Goal: Information Seeking & Learning: Understand process/instructions

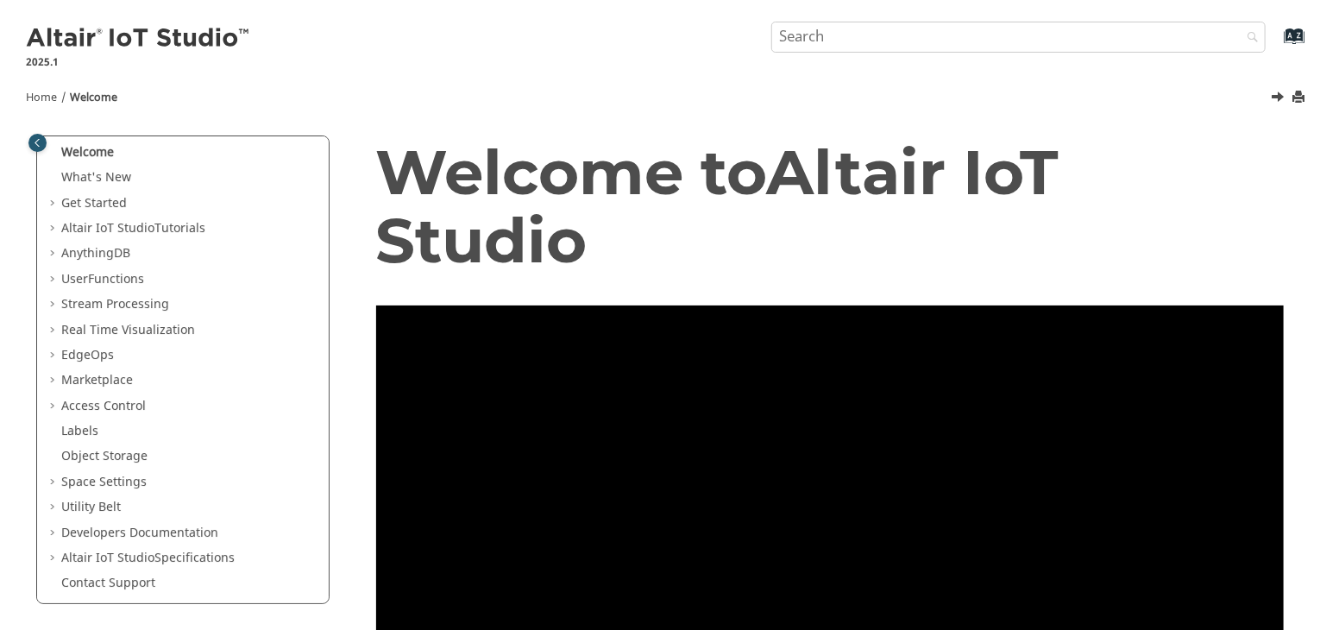
scroll to position [24, 0]
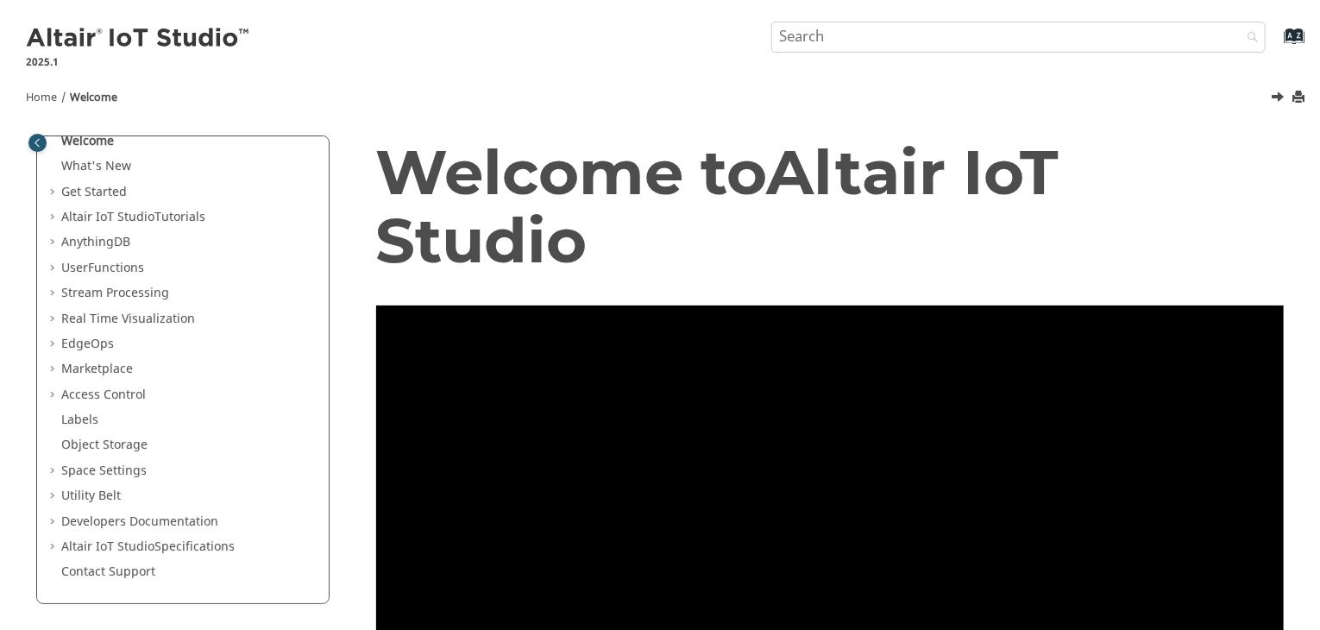
click at [52, 196] on span "Table of Contents" at bounding box center [54, 192] width 14 height 17
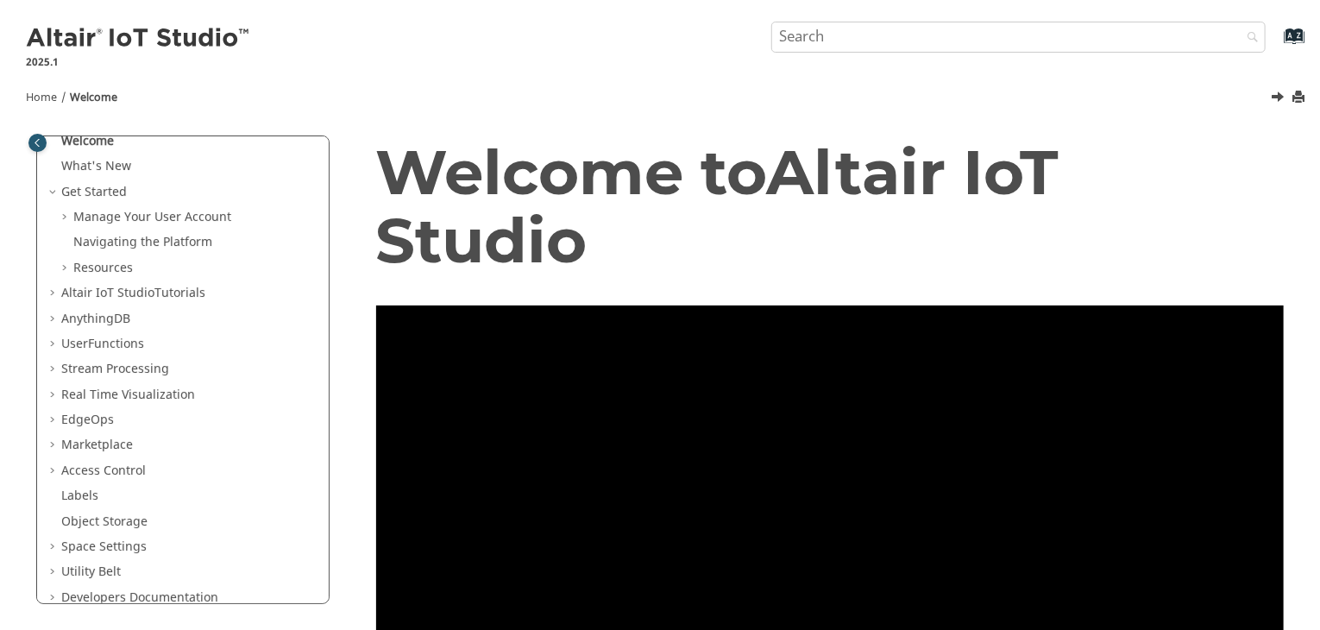
click at [48, 292] on span "Table of Contents" at bounding box center [54, 293] width 14 height 17
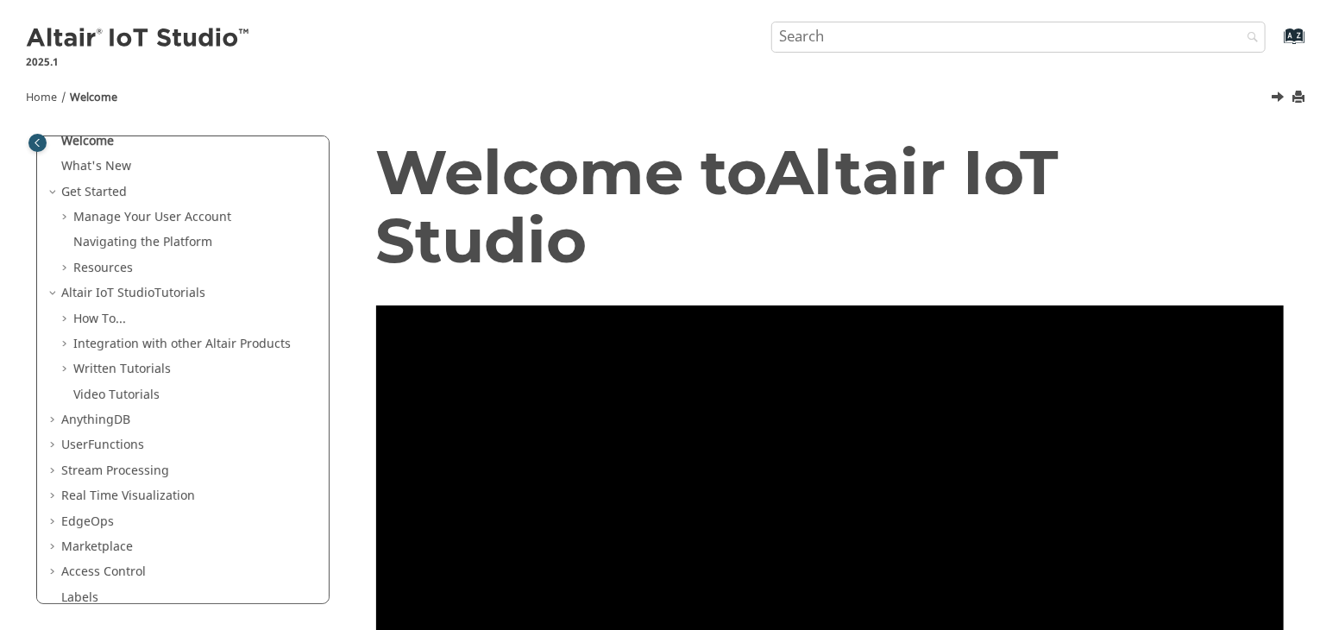
click at [55, 415] on span "Table of Contents" at bounding box center [54, 420] width 14 height 17
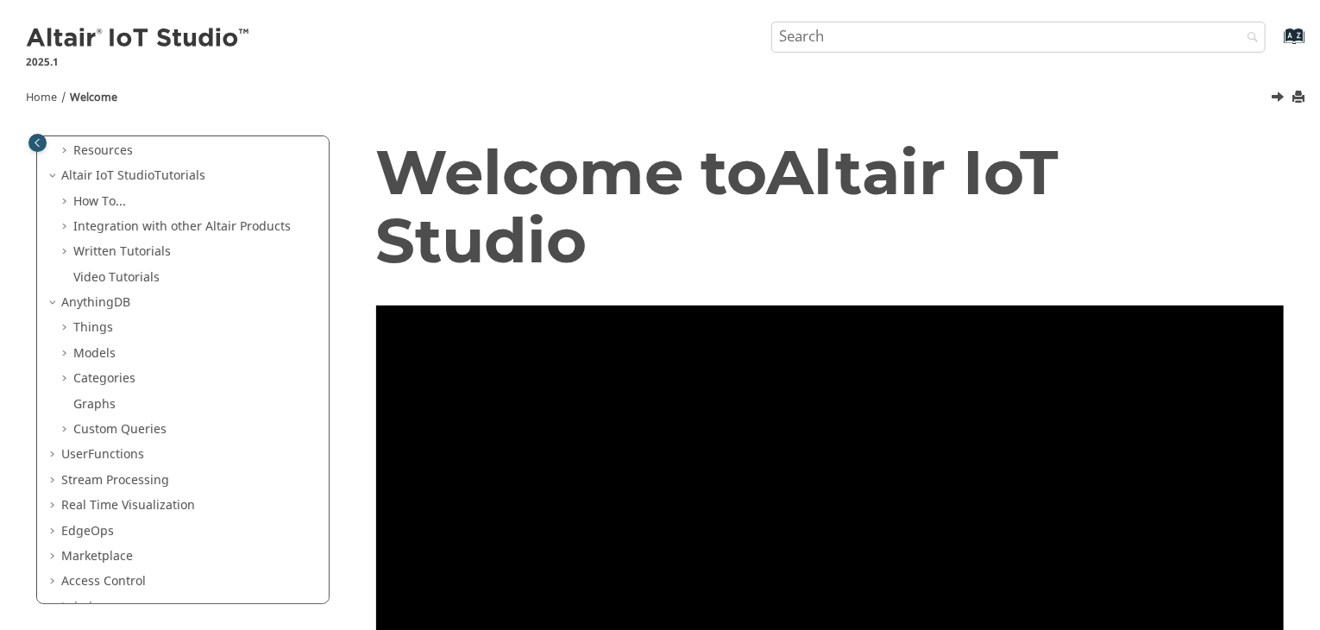
scroll to position [329, 0]
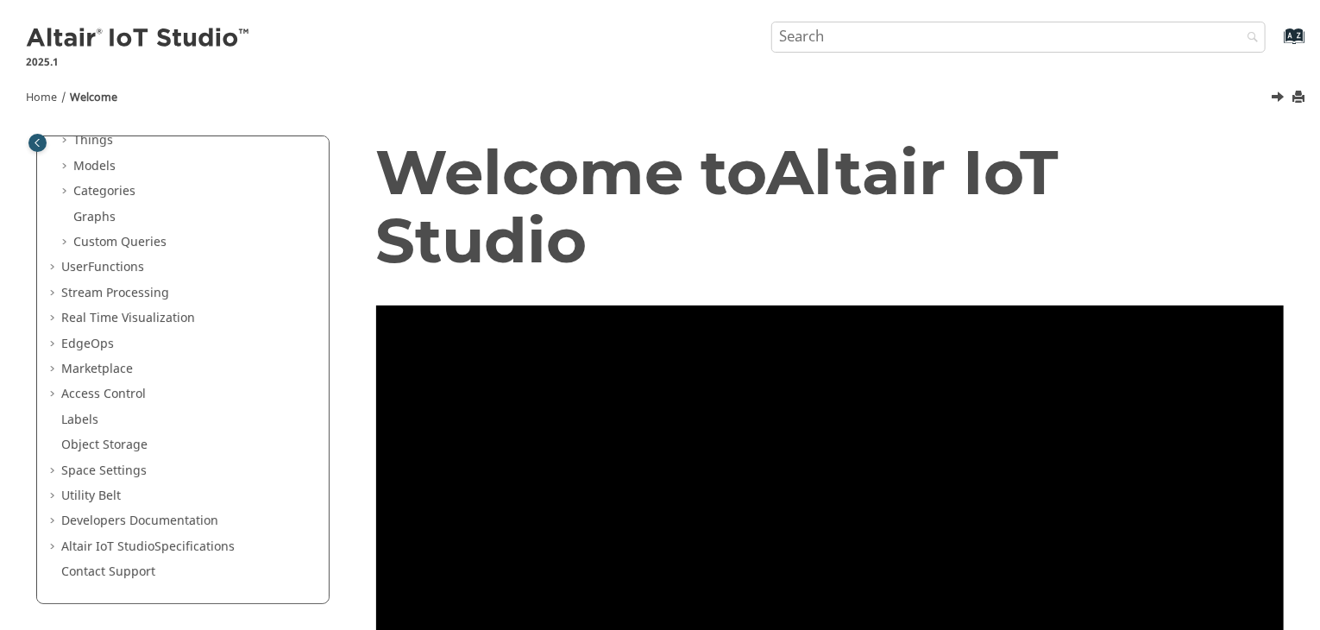
click at [51, 473] on span "Table of Contents" at bounding box center [54, 470] width 14 height 17
click at [94, 487] on link "General" at bounding box center [96, 496] width 46 height 18
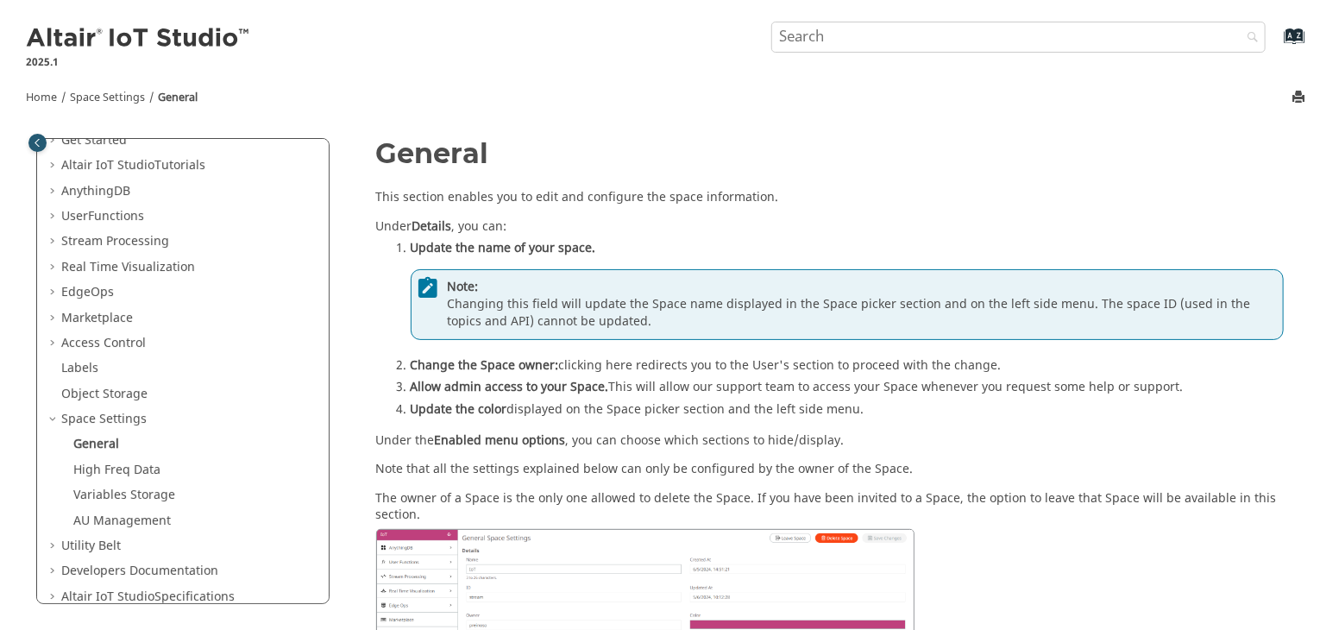
scroll to position [40, 0]
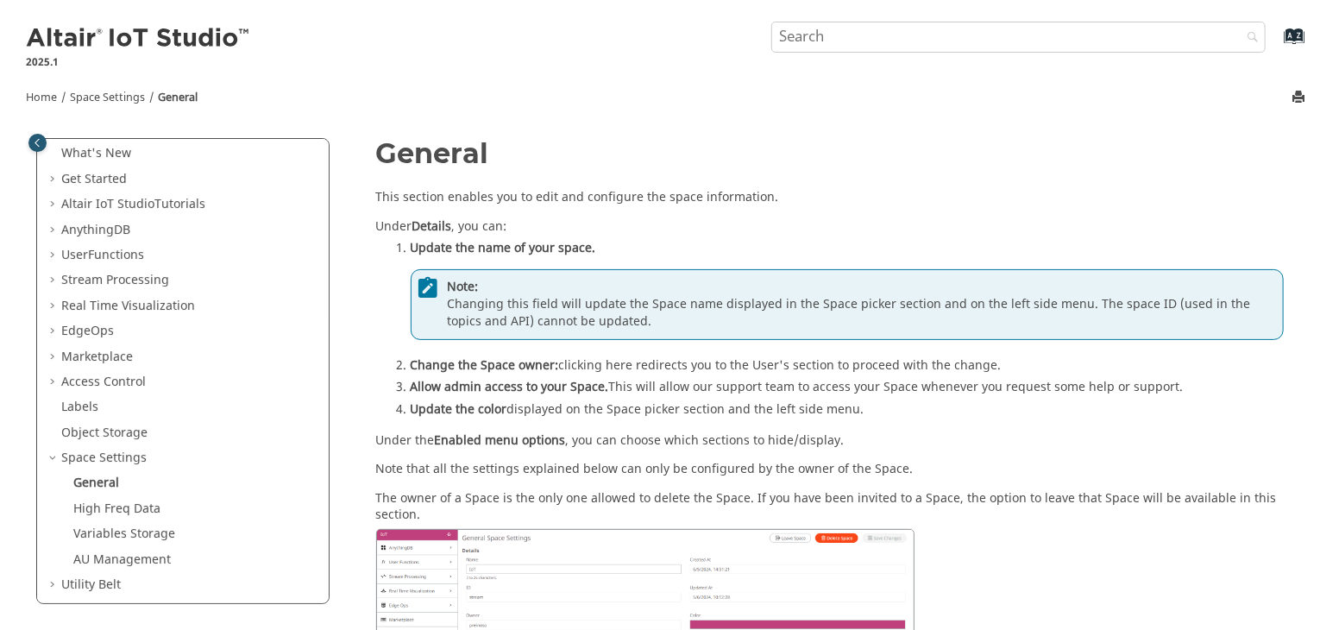
click at [51, 305] on span "Table of Contents" at bounding box center [54, 306] width 14 height 17
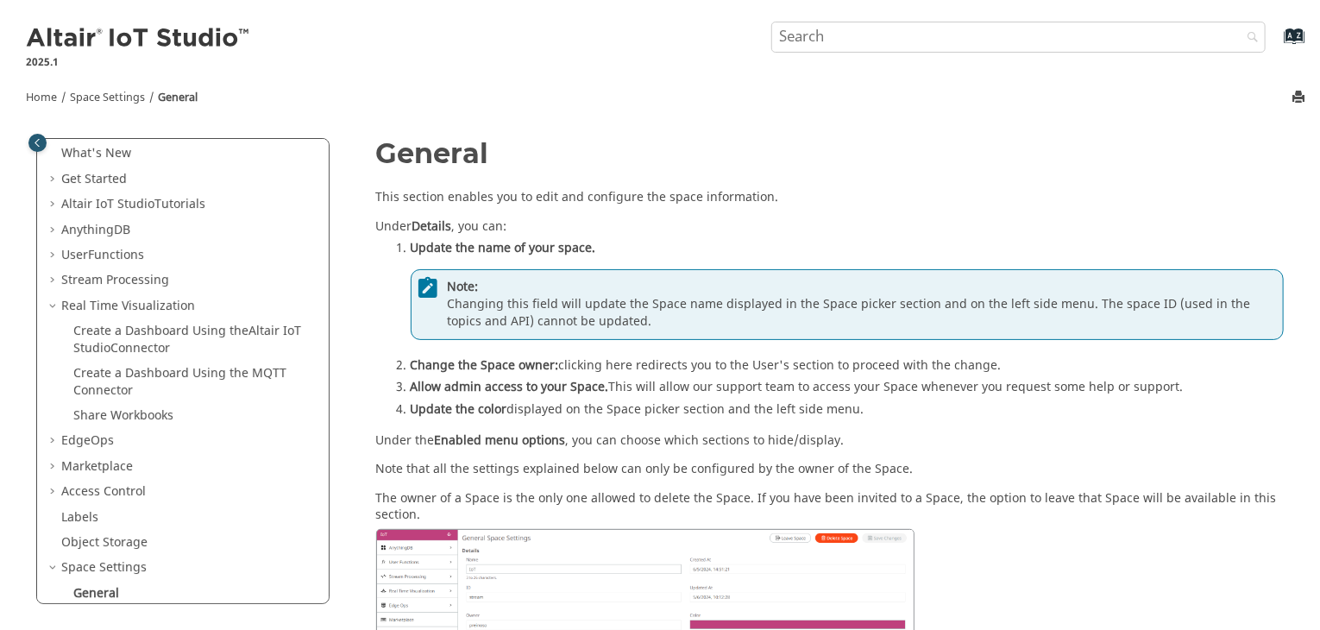
click at [51, 305] on span "Table of Contents" at bounding box center [54, 306] width 14 height 17
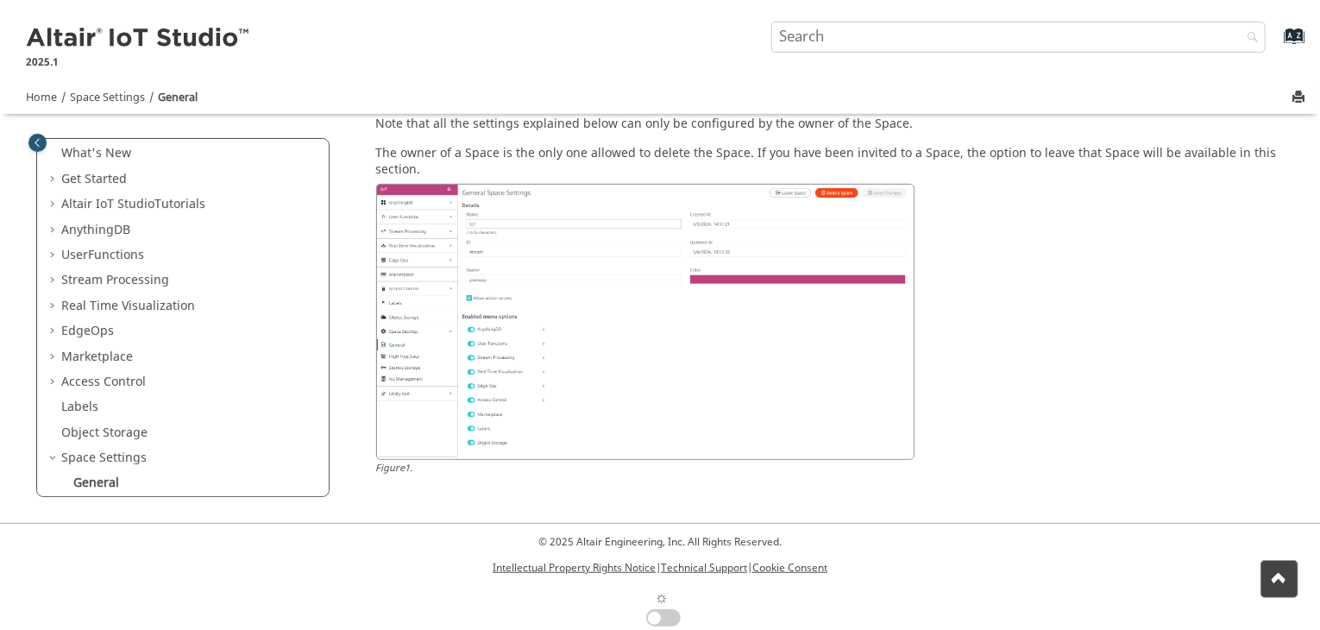
scroll to position [236, 0]
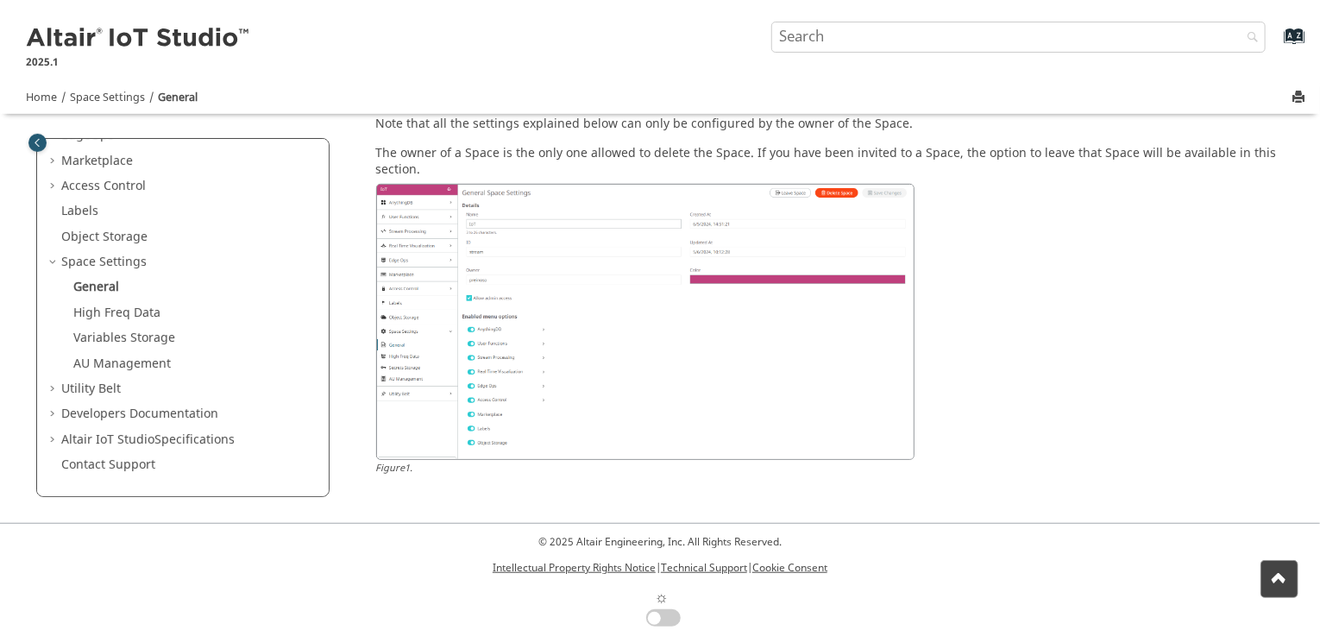
click at [52, 414] on span "Table of Contents" at bounding box center [54, 414] width 14 height 17
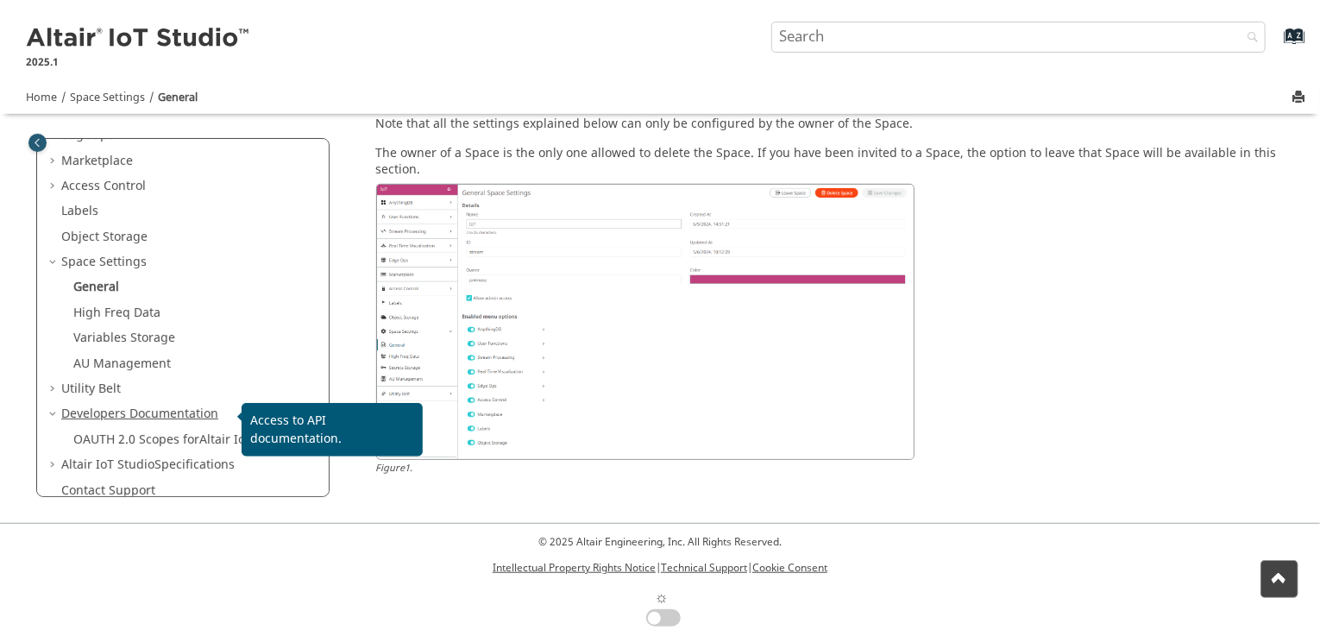
click at [123, 412] on link "Developers Documentation" at bounding box center [139, 414] width 157 height 18
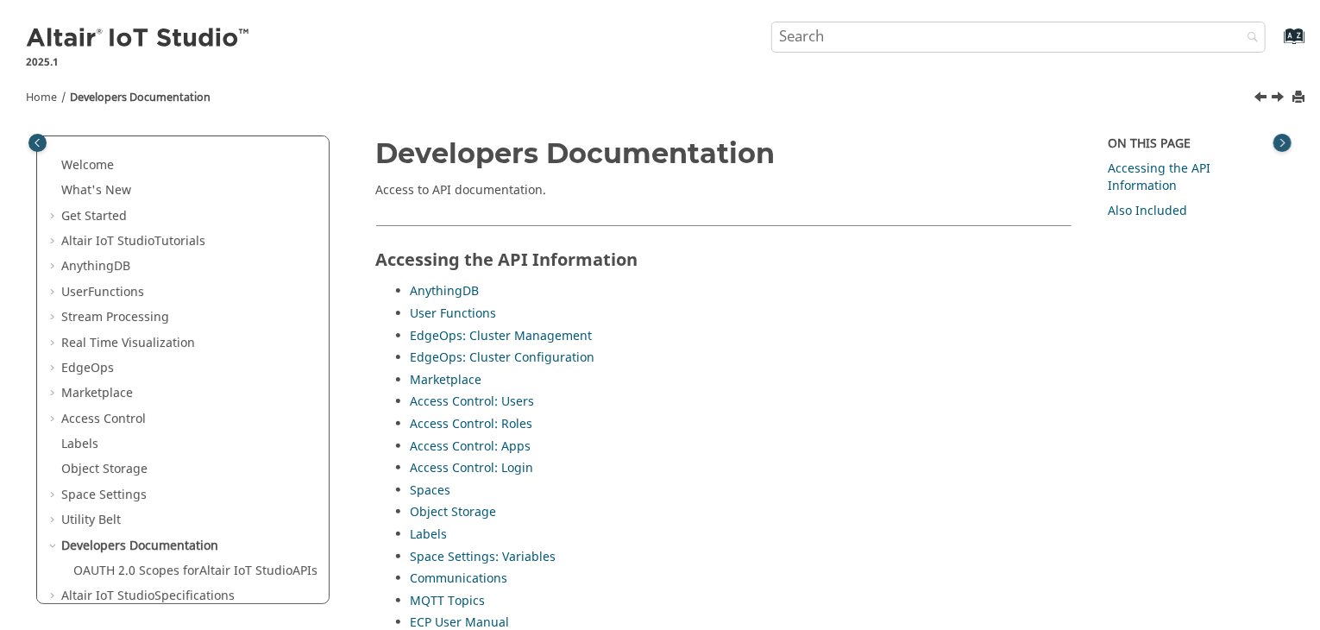
scroll to position [66, 0]
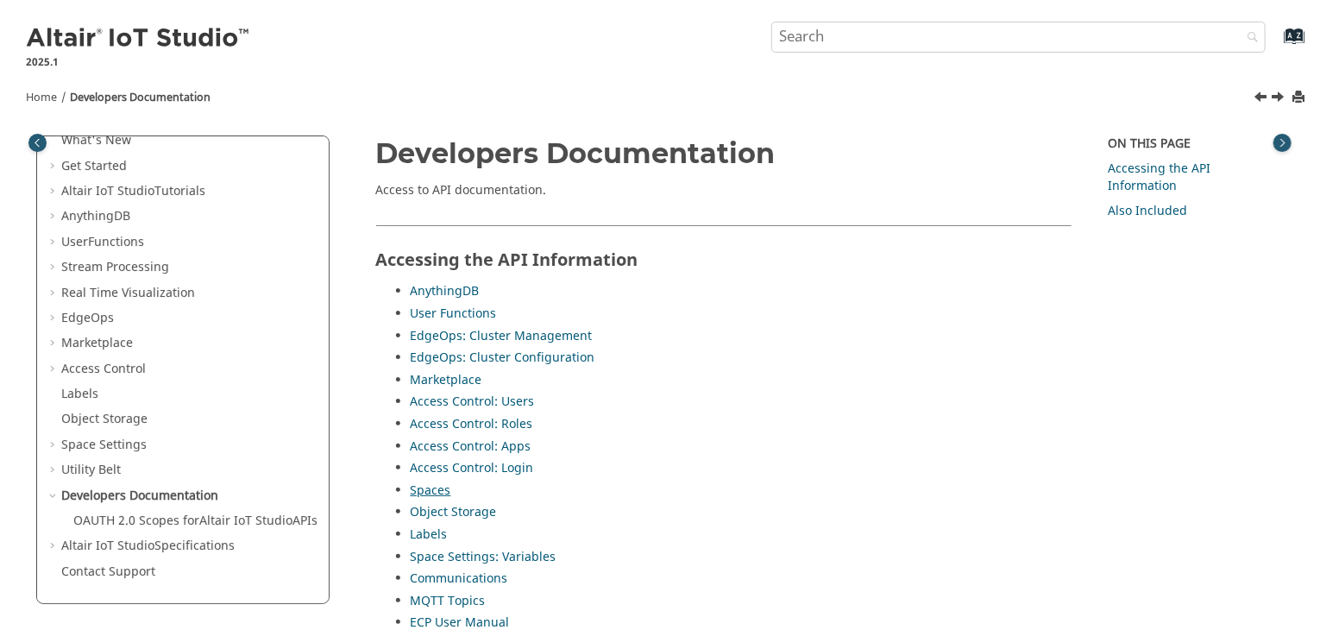
click at [429, 489] on link "Spaces" at bounding box center [431, 490] width 41 height 18
